Goal: Navigation & Orientation: Find specific page/section

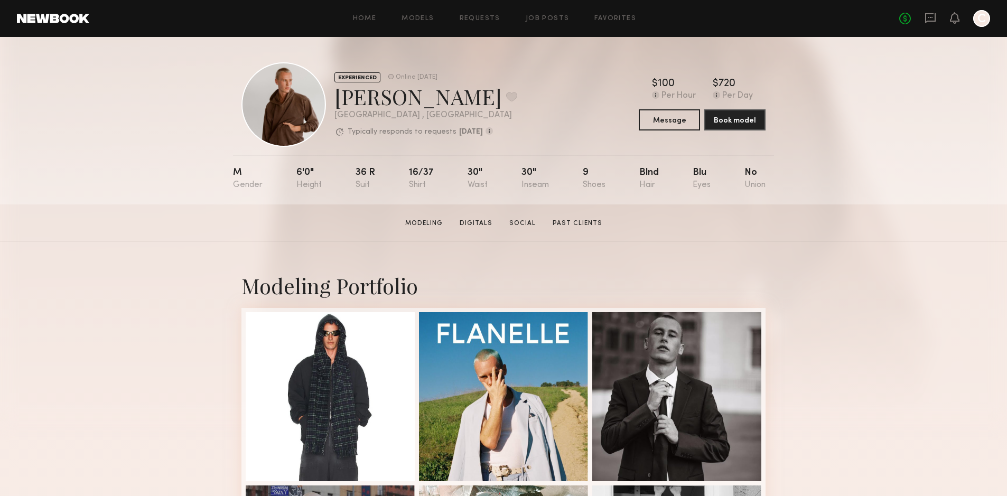
click at [979, 19] on div at bounding box center [981, 18] width 17 height 17
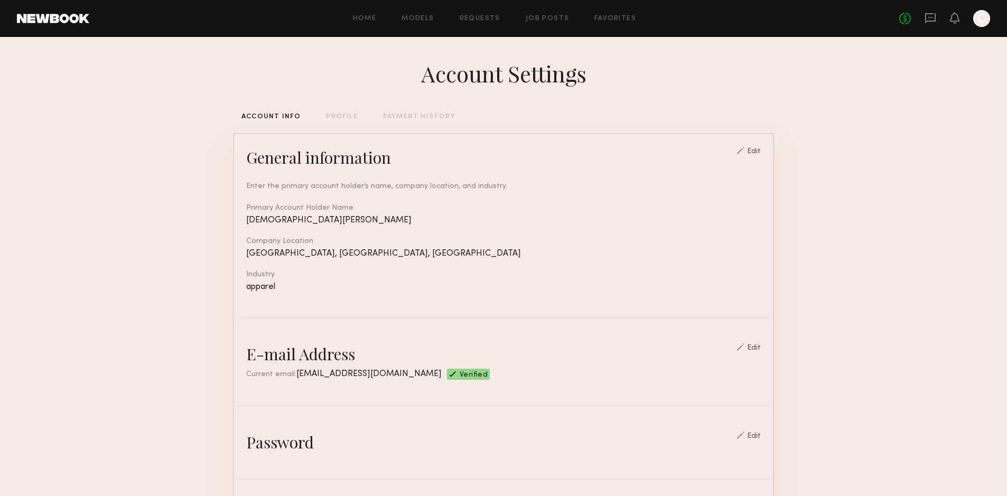
scroll to position [48, 0]
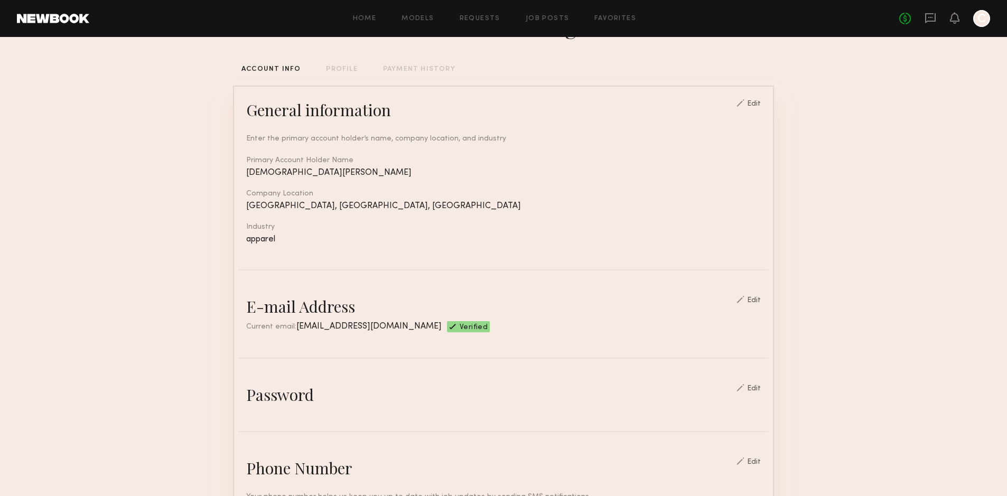
click at [607, 13] on div "Home Models Requests Job Posts Favorites Sign Out No fees up to $5,000 C" at bounding box center [539, 18] width 901 height 17
click at [603, 18] on link "Favorites" at bounding box center [615, 18] width 42 height 7
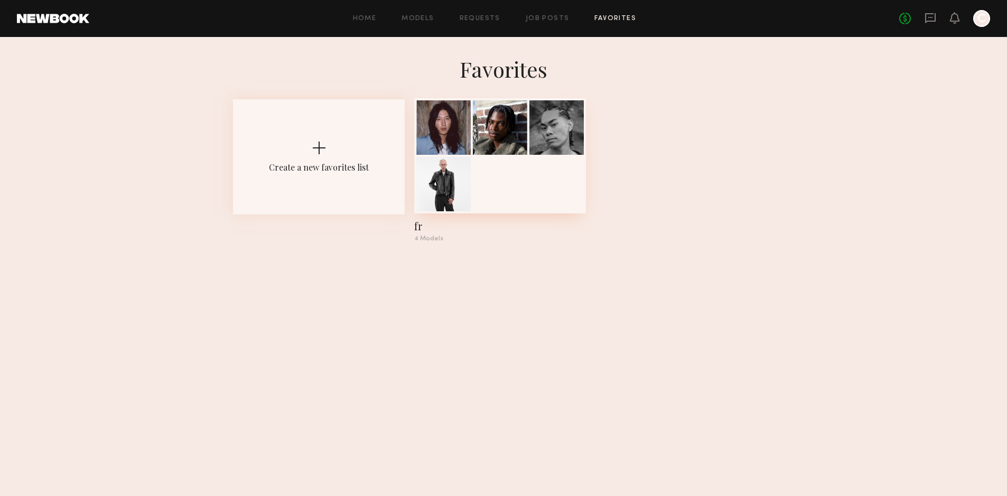
click at [552, 189] on div at bounding box center [500, 155] width 172 height 115
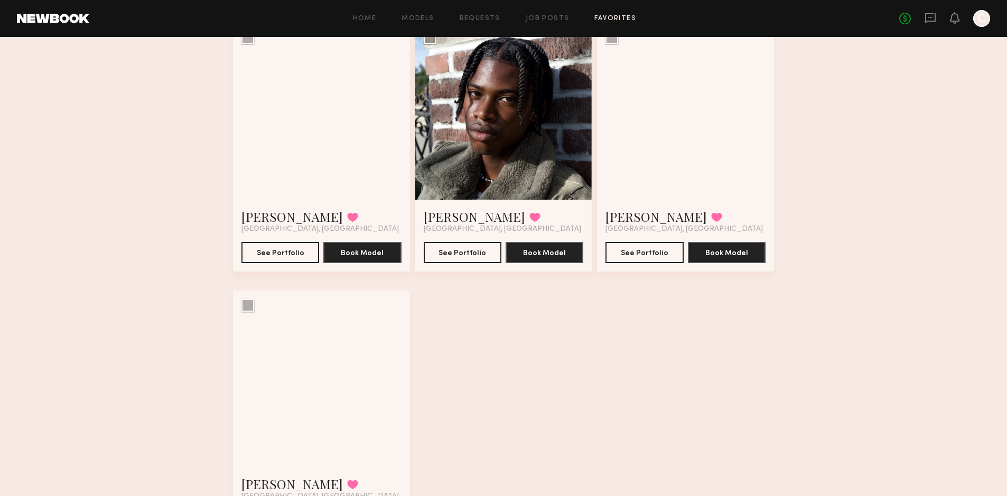
scroll to position [179, 0]
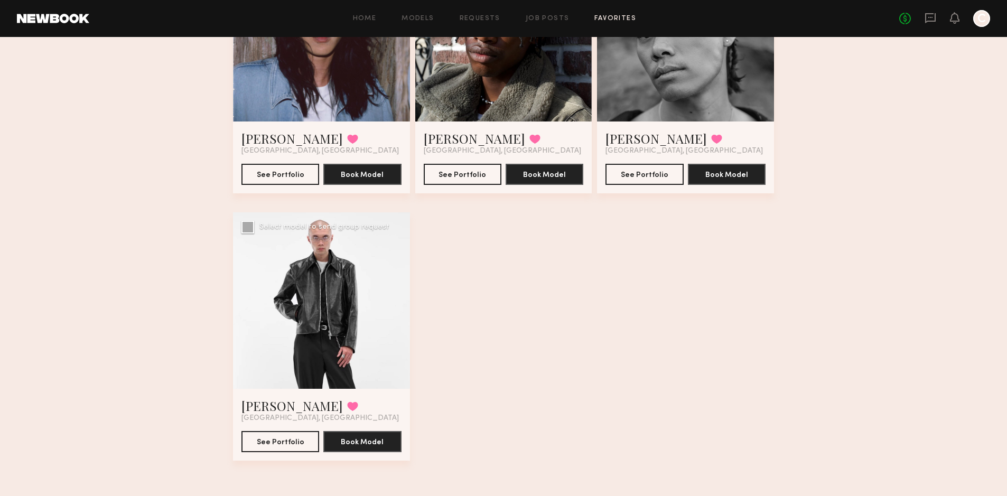
click at [352, 339] on div at bounding box center [321, 300] width 177 height 177
click at [275, 406] on link "[PERSON_NAME]" at bounding box center [291, 405] width 101 height 17
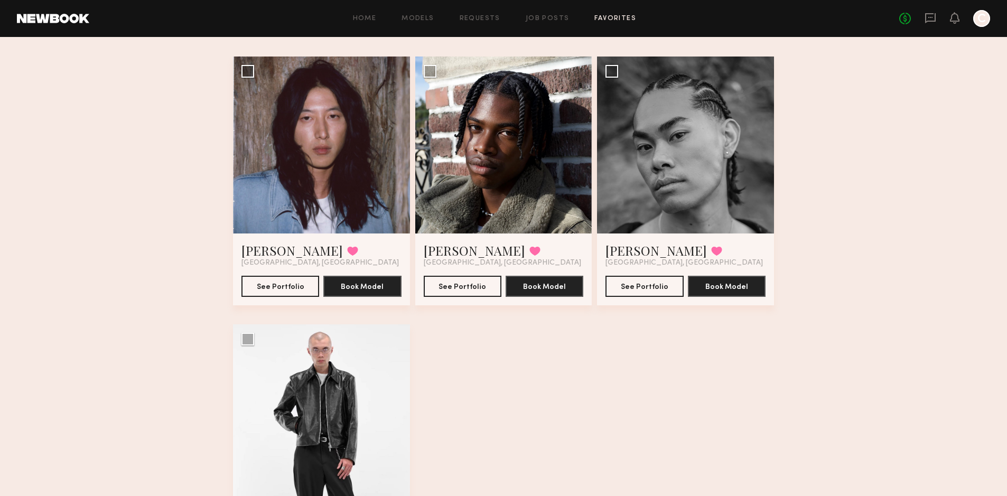
scroll to position [68, 0]
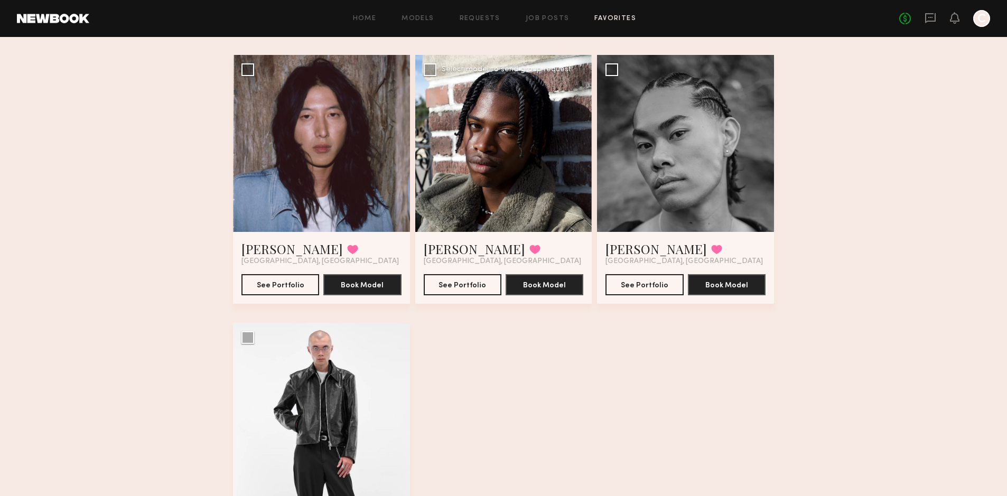
click at [493, 160] on div at bounding box center [503, 143] width 177 height 177
click at [347, 398] on div at bounding box center [321, 411] width 177 height 177
click at [265, 249] on link "Willy C." at bounding box center [291, 248] width 101 height 17
click at [623, 248] on link "Derek S." at bounding box center [655, 248] width 101 height 17
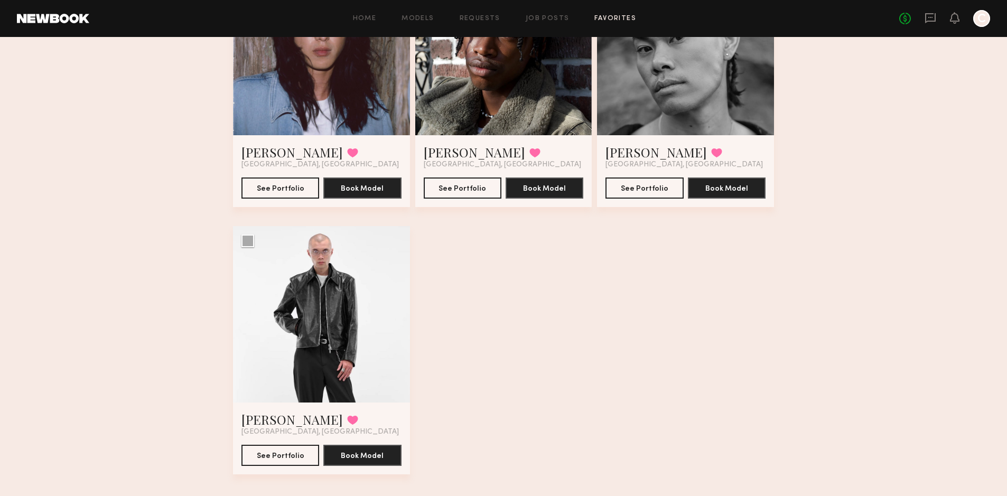
scroll to position [175, 0]
click at [311, 279] on div at bounding box center [321, 314] width 177 height 177
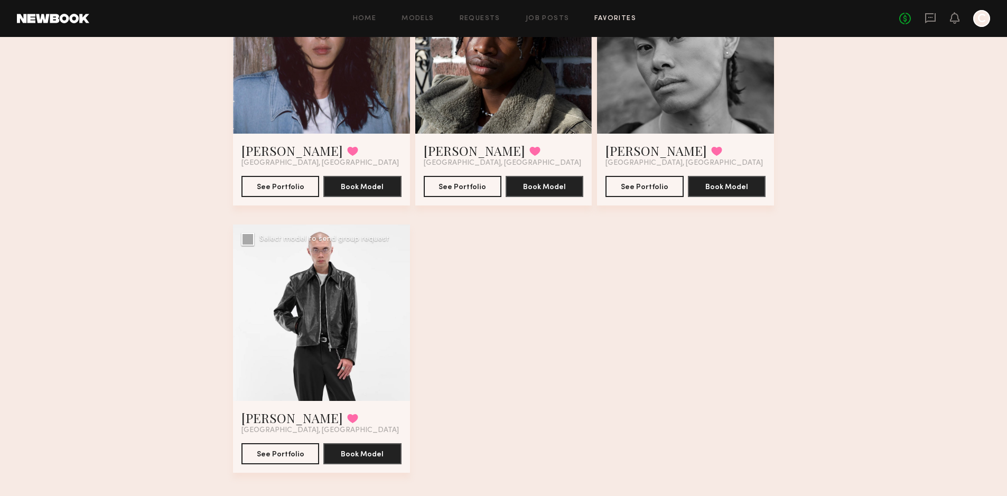
scroll to position [168, 0]
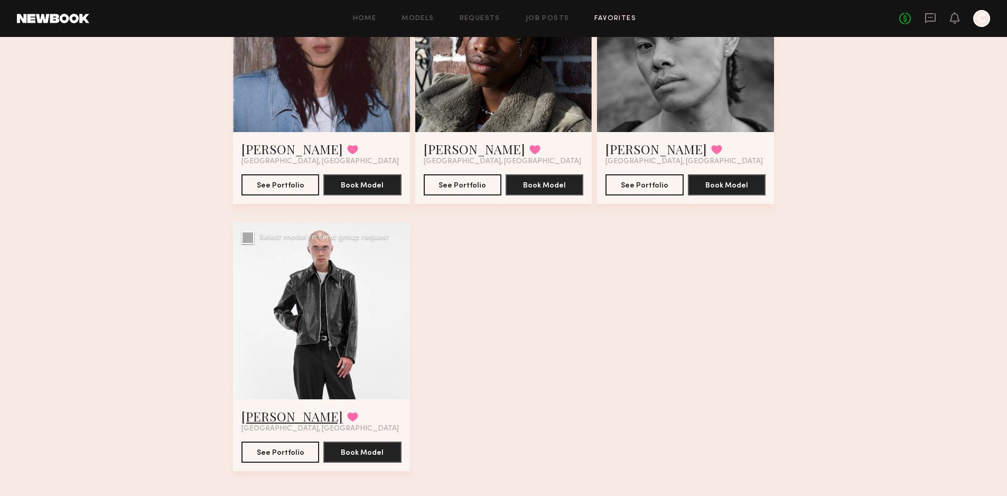
click at [280, 418] on link "[PERSON_NAME]" at bounding box center [291, 416] width 101 height 17
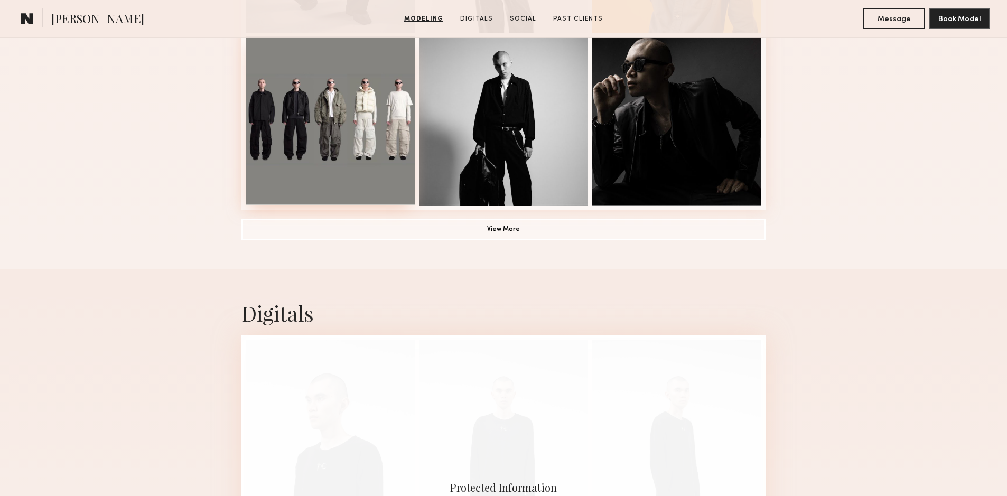
scroll to position [798, 0]
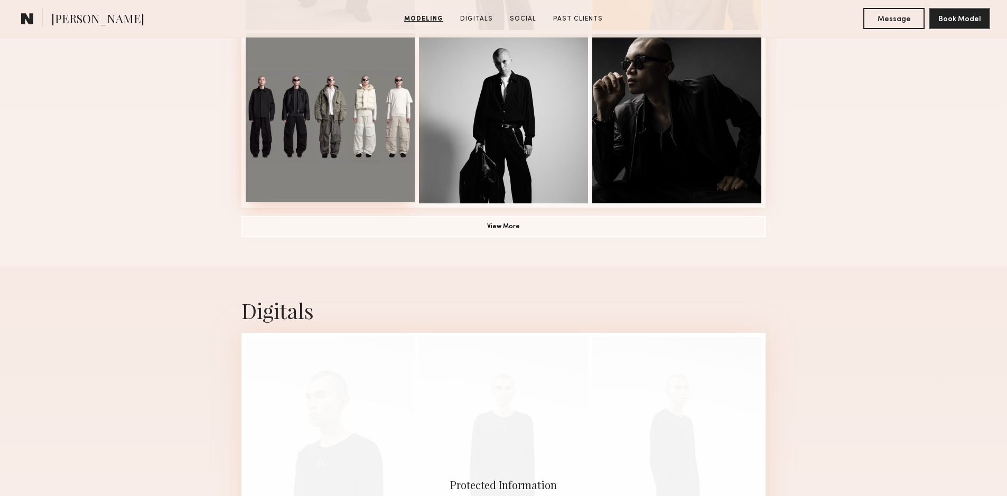
click at [370, 148] on div at bounding box center [330, 117] width 169 height 169
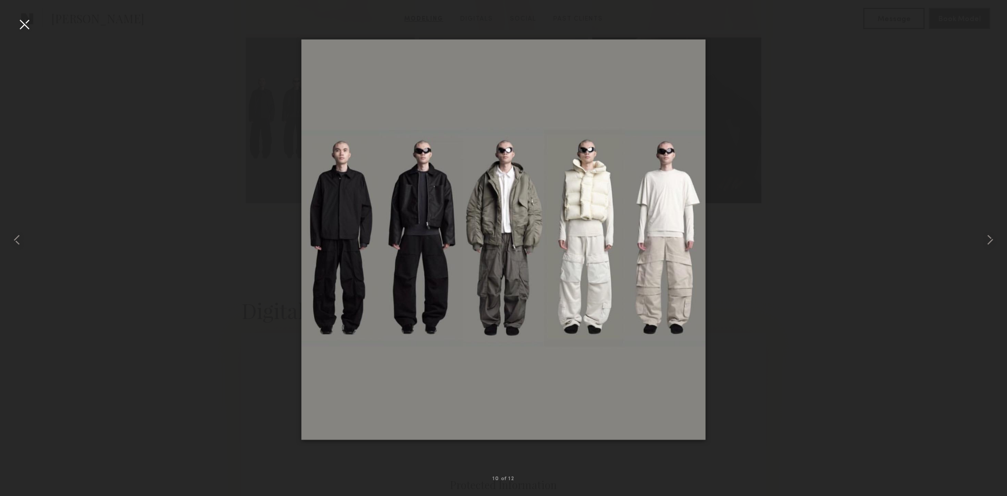
click at [27, 27] on div at bounding box center [24, 24] width 17 height 17
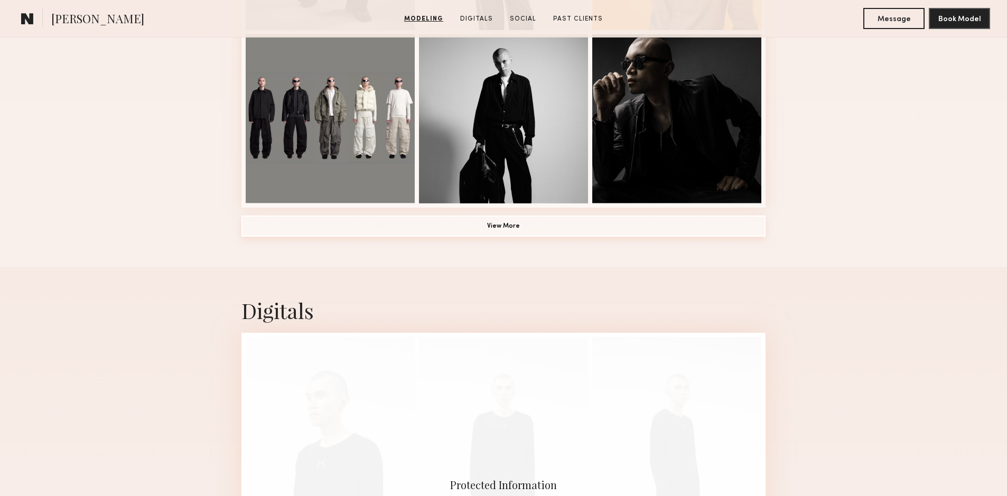
click at [489, 222] on button "View More" at bounding box center [503, 225] width 524 height 21
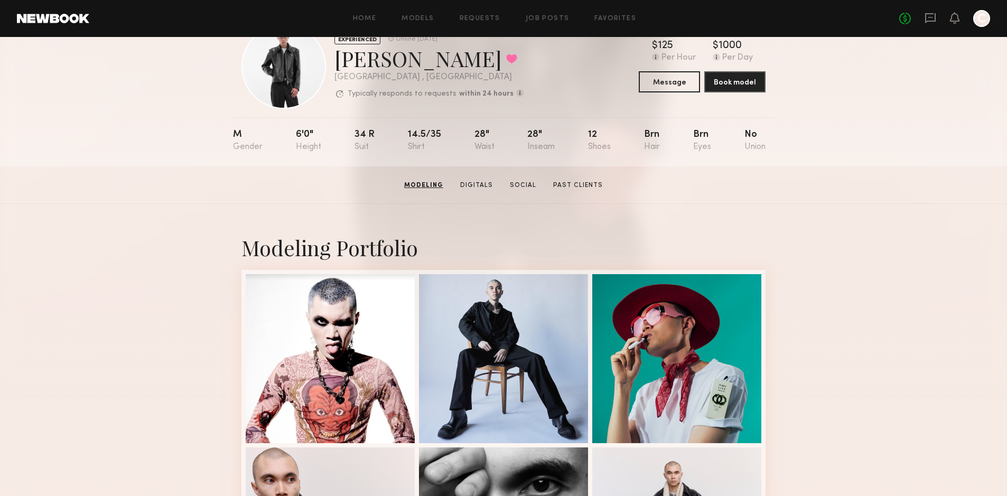
scroll to position [0, 0]
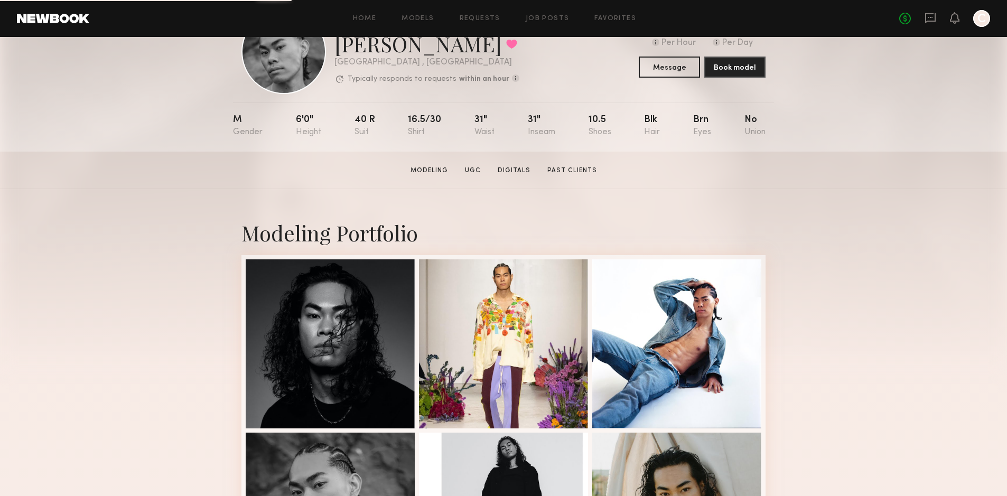
scroll to position [55, 0]
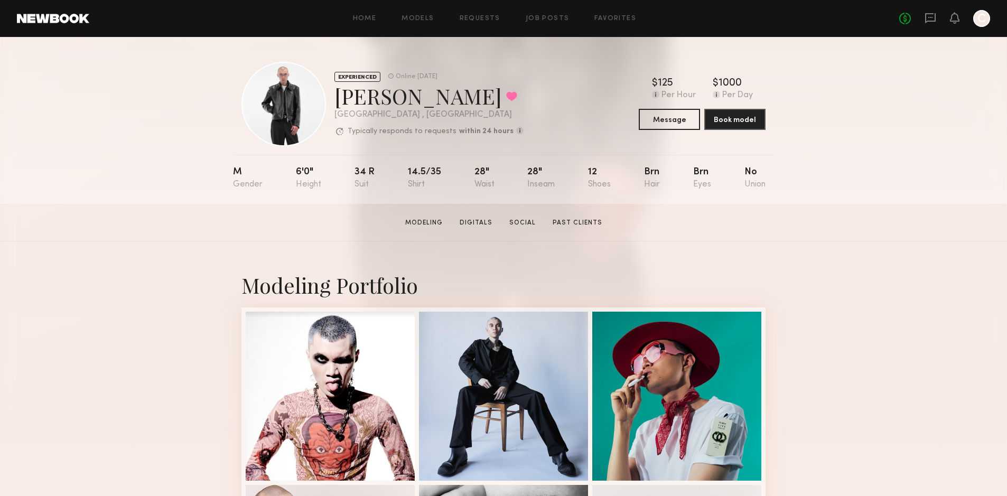
scroll to position [3, 0]
